Goal: Find specific page/section: Find specific page/section

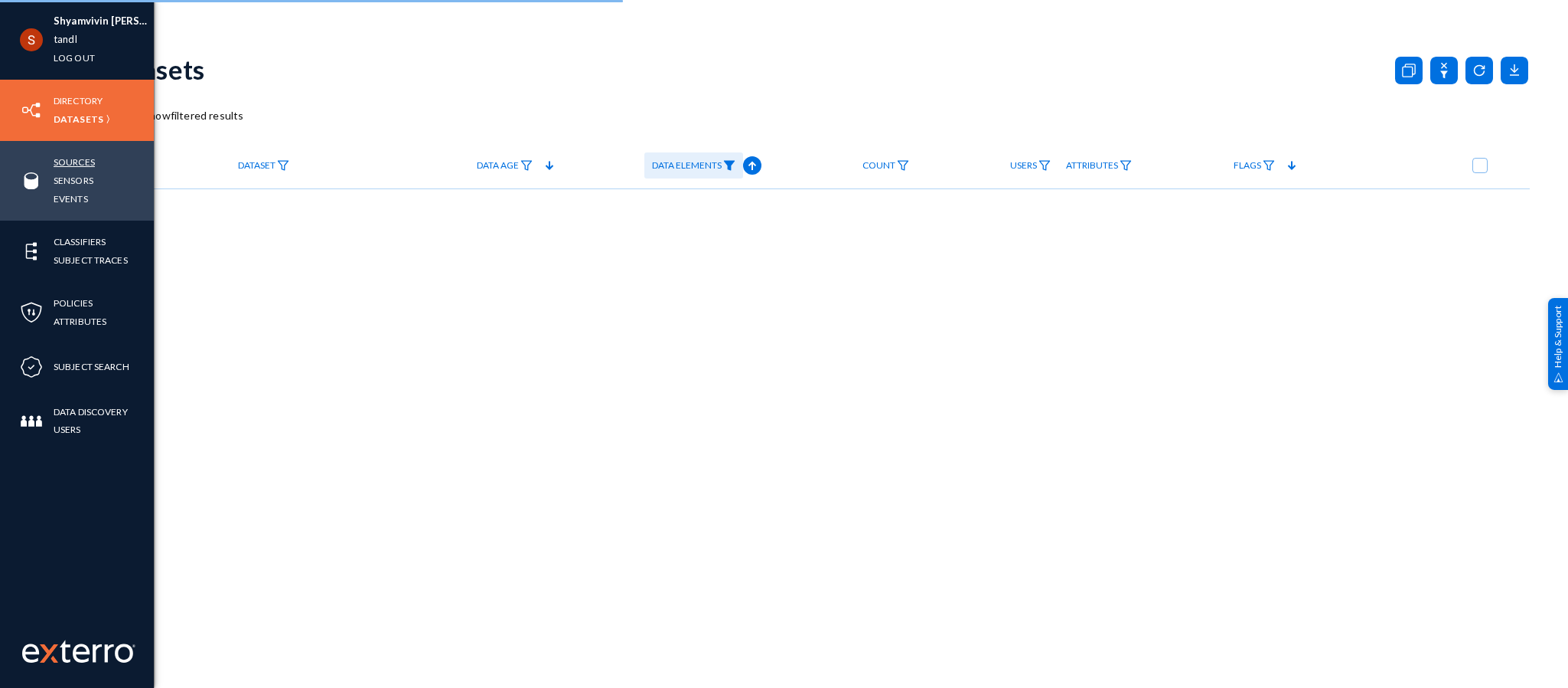
click at [72, 160] on link "Sources" at bounding box center [74, 161] width 42 height 17
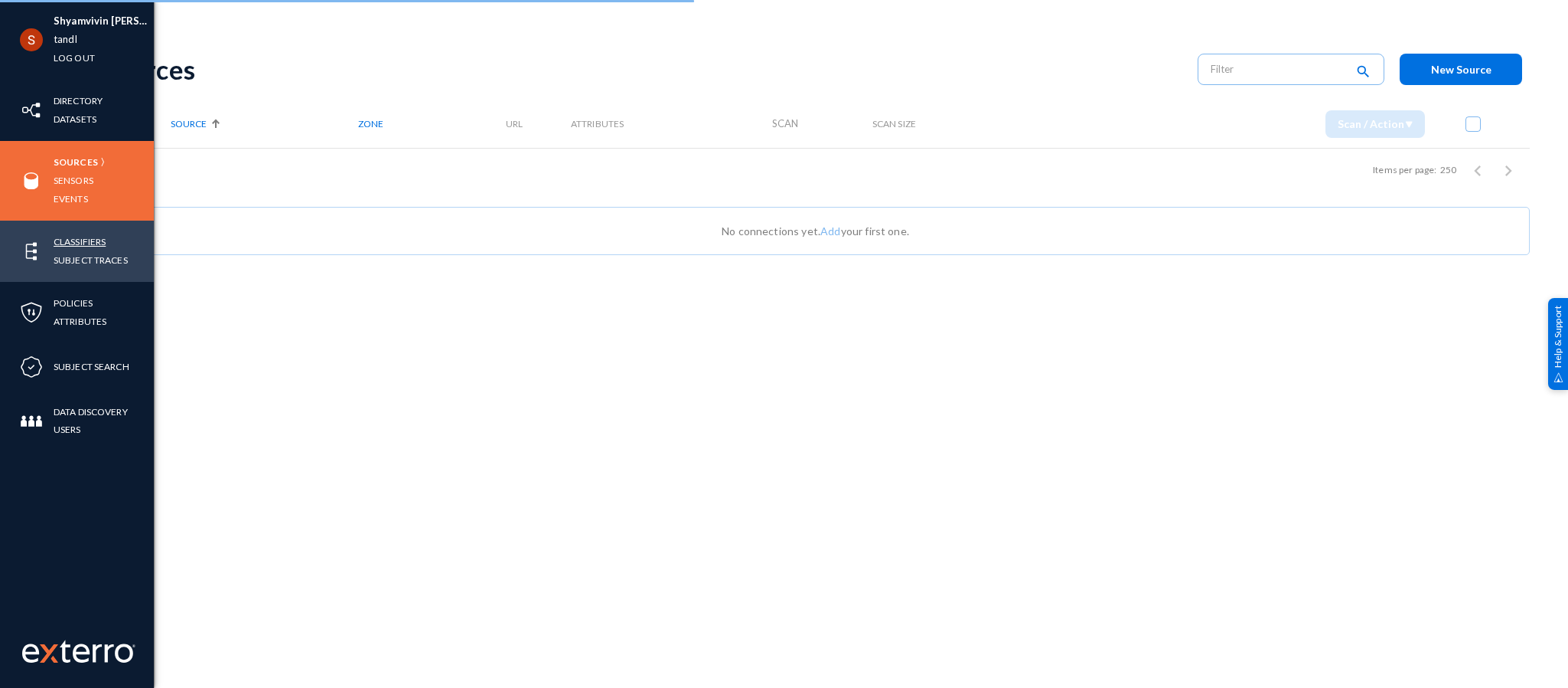
click at [78, 237] on link "Classifiers" at bounding box center [79, 241] width 52 height 17
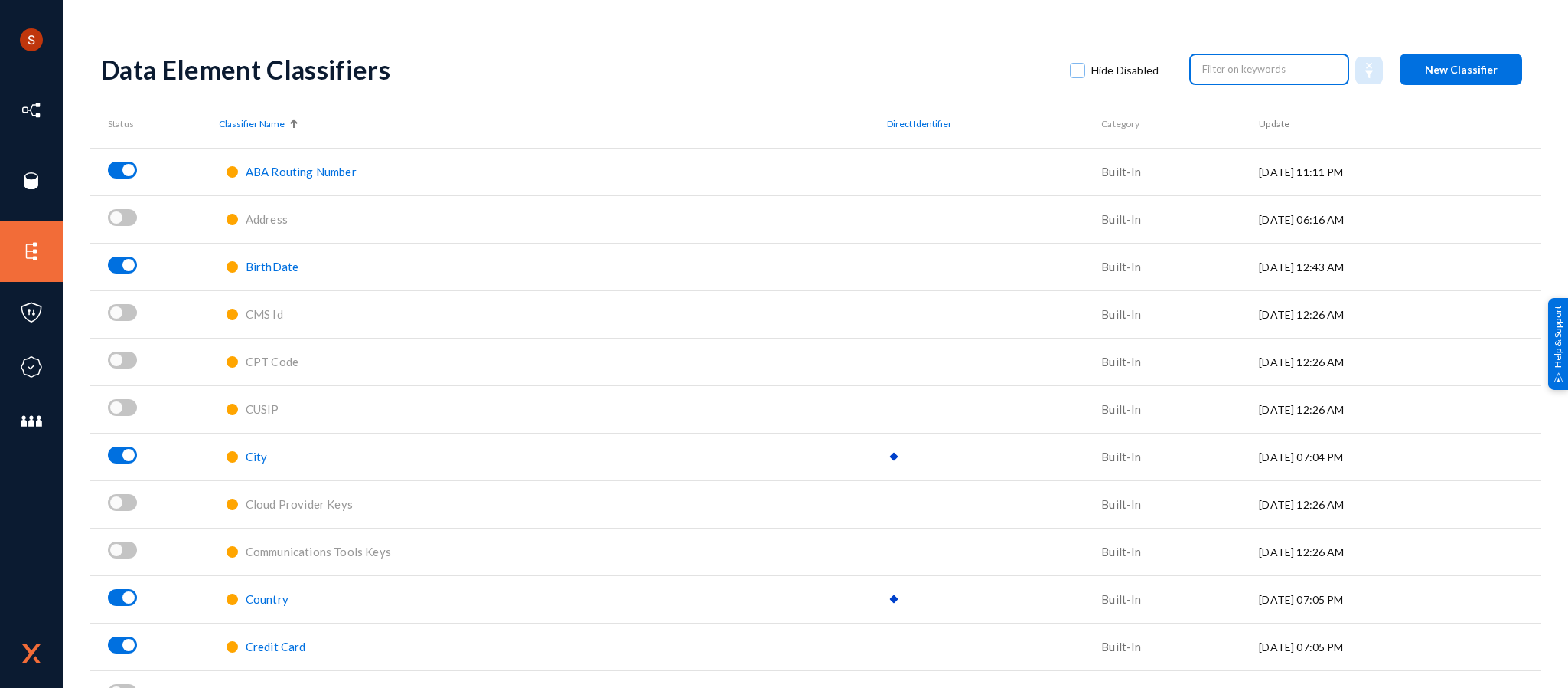
click at [1231, 61] on input "text" at bounding box center [1269, 68] width 135 height 23
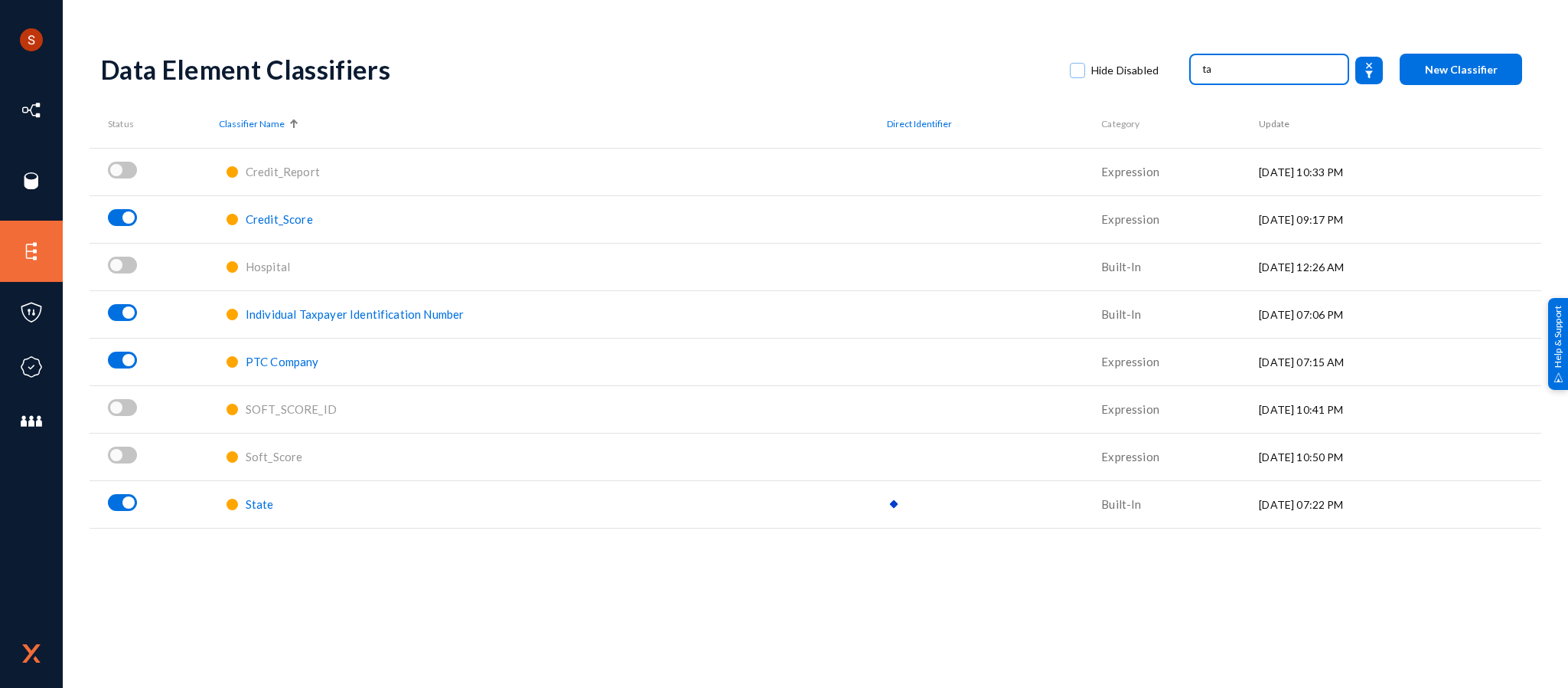
type input "t"
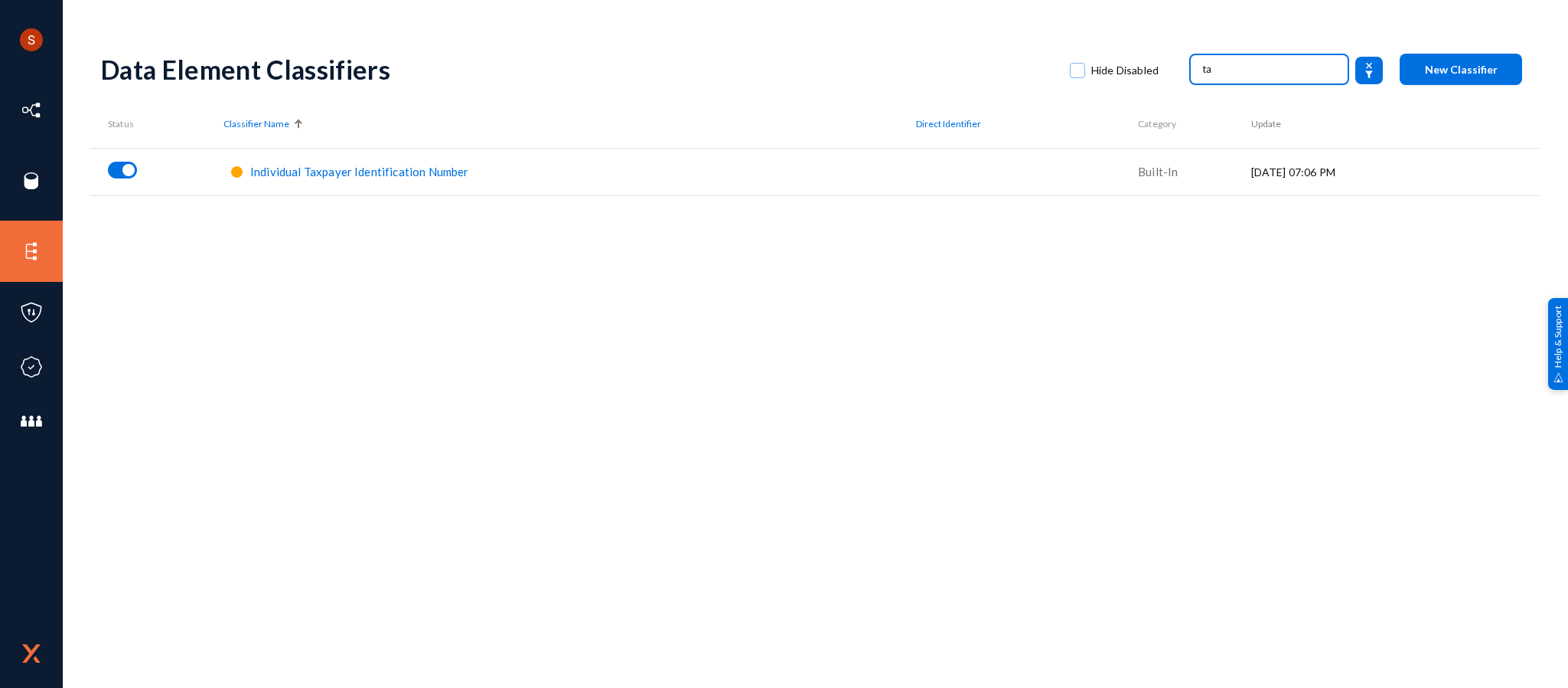
type input "t"
